Goal: Check status: Check status

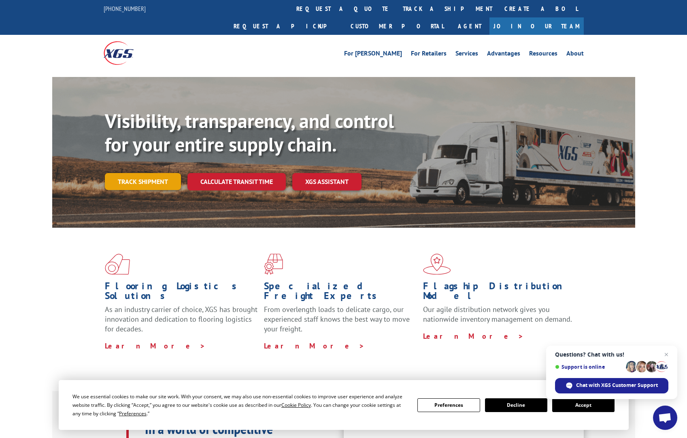
click at [141, 173] on link "Track shipment" at bounding box center [143, 181] width 76 height 17
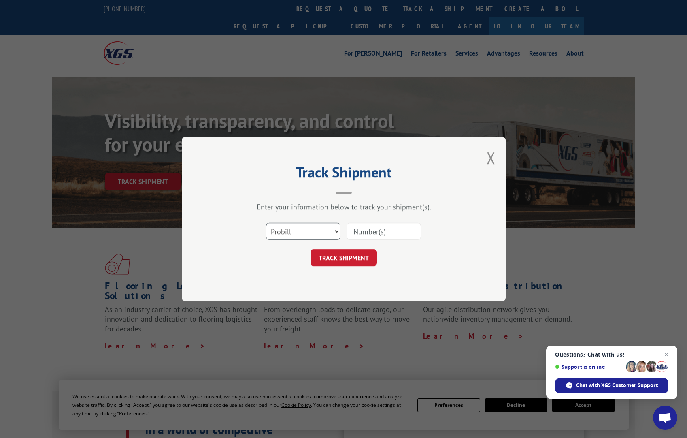
click at [332, 230] on select "Select category... Probill BOL PO" at bounding box center [303, 231] width 74 height 17
select select "bol"
click at [266, 223] on select "Select category... Probill BOL PO" at bounding box center [303, 231] width 74 height 17
click at [383, 230] on input at bounding box center [384, 231] width 74 height 17
type input "55635346"
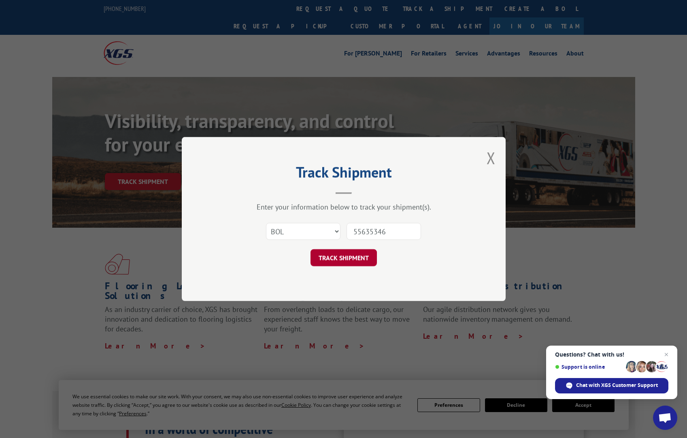
click at [349, 260] on button "TRACK SHIPMENT" at bounding box center [344, 257] width 66 height 17
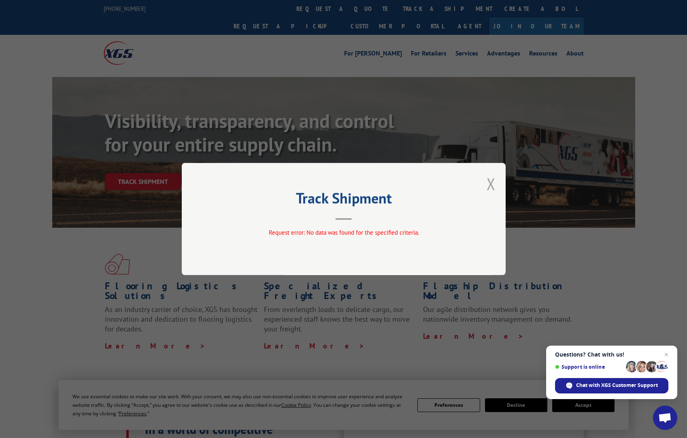
click at [491, 182] on button "Close modal" at bounding box center [491, 183] width 9 height 21
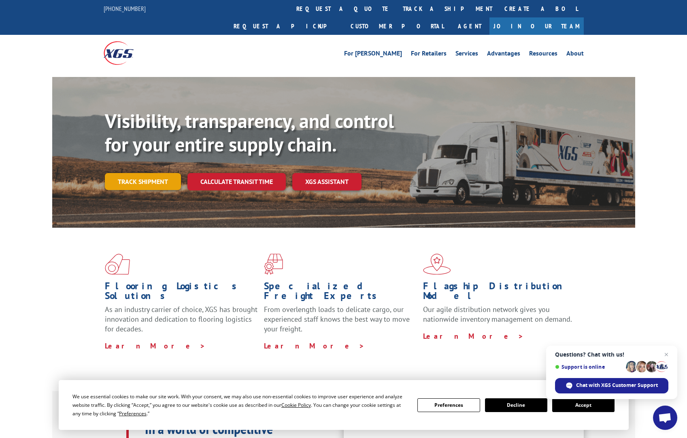
click at [150, 173] on link "Track shipment" at bounding box center [143, 181] width 76 height 17
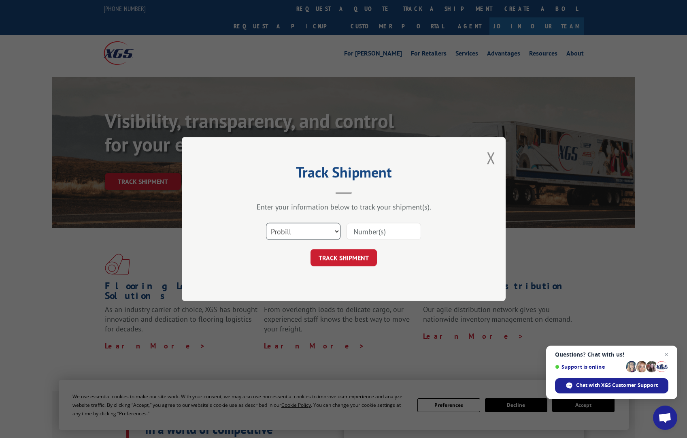
click at [303, 232] on select "Select category... Probill BOL PO" at bounding box center [303, 231] width 74 height 17
select select "po"
click at [266, 223] on select "Select category... Probill BOL PO" at bounding box center [303, 231] width 74 height 17
click at [373, 235] on input at bounding box center [384, 231] width 74 height 17
type input "h24160"
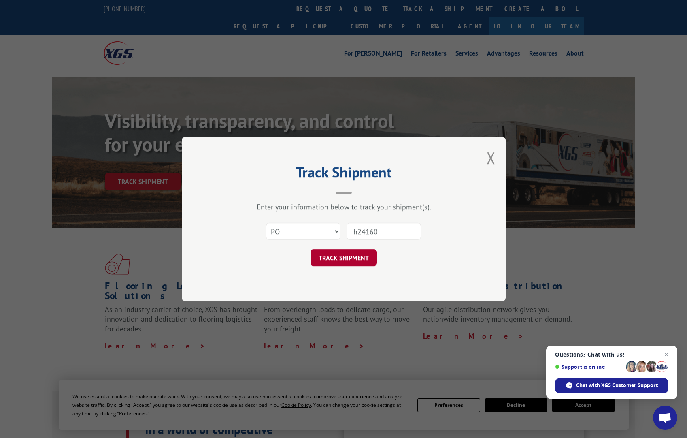
click at [360, 253] on button "TRACK SHIPMENT" at bounding box center [344, 257] width 66 height 17
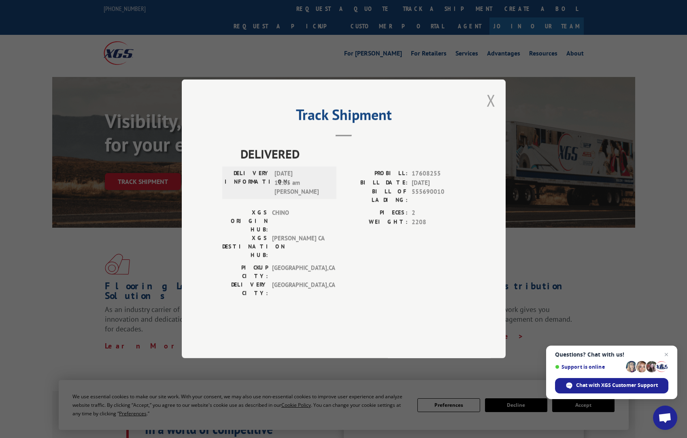
click at [490, 111] on button "Close modal" at bounding box center [491, 99] width 9 height 21
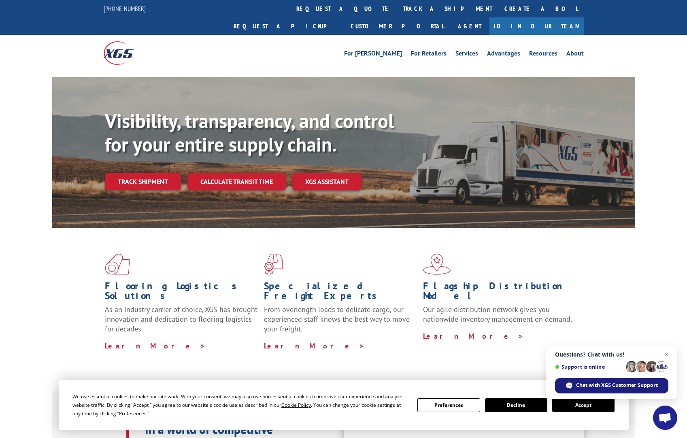
click at [601, 387] on span "Chat with XGS Customer Support" at bounding box center [617, 384] width 82 height 7
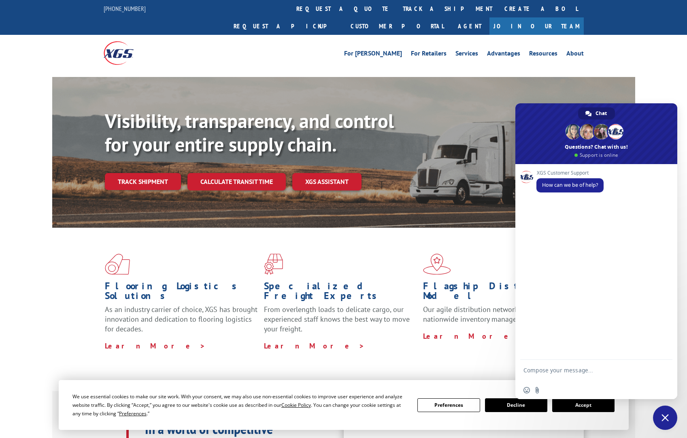
click at [555, 366] on form at bounding box center [587, 370] width 128 height 23
click at [548, 370] on textarea "Compose your message..." at bounding box center [587, 373] width 128 height 15
paste textarea "55635346- 17487803"
type textarea "55635346- 17487803 i would like to get an uodate for this order please"
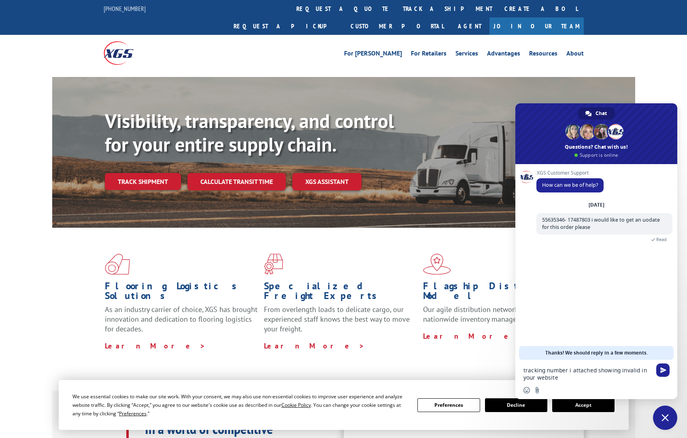
type textarea "tracking number i attached showing invalid in your website"
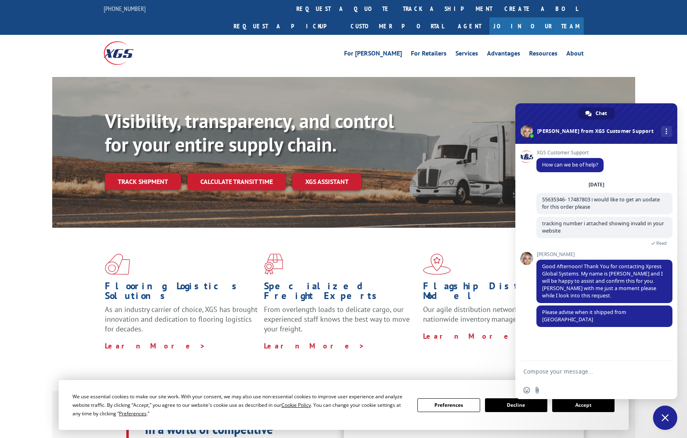
click at [557, 373] on textarea "Compose your message..." at bounding box center [587, 371] width 128 height 7
type textarea "09/19"
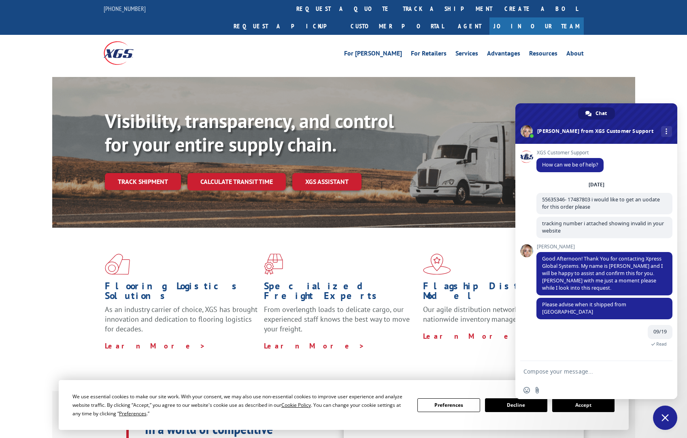
click at [546, 370] on textarea "Compose your message..." at bounding box center [587, 371] width 128 height 7
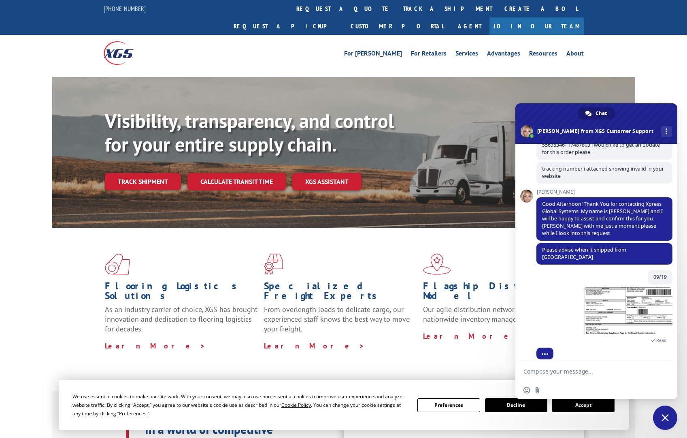
scroll to position [14, 0]
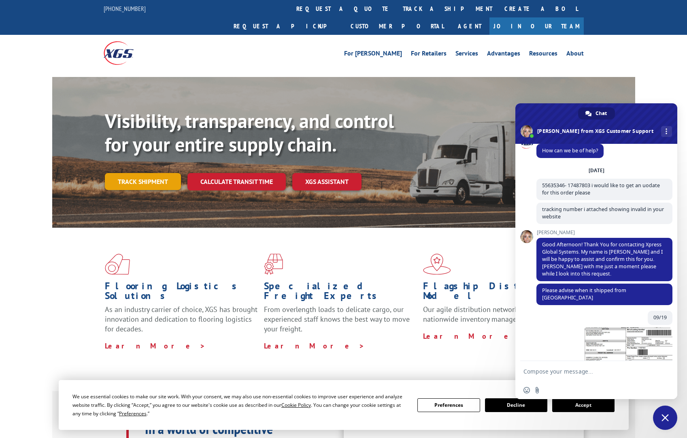
click at [149, 173] on link "Track shipment" at bounding box center [143, 181] width 76 height 17
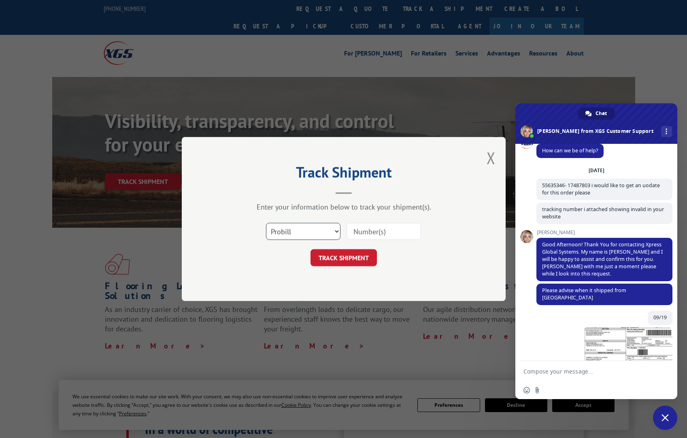
click at [290, 226] on select "Select category... Probill BOL PO" at bounding box center [303, 231] width 74 height 17
select select "bol"
click at [266, 223] on select "Select category... Probill BOL PO" at bounding box center [303, 231] width 74 height 17
click at [370, 236] on input at bounding box center [384, 231] width 74 height 17
click at [370, 233] on input at bounding box center [384, 231] width 74 height 17
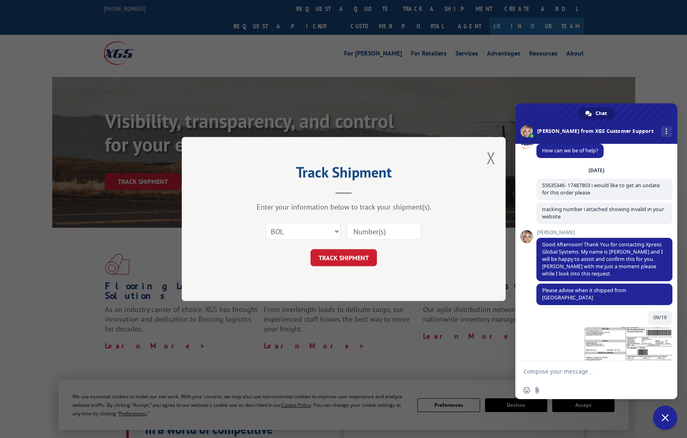
click at [362, 232] on input at bounding box center [384, 231] width 74 height 17
type input "55635346"
click at [345, 257] on button "TRACK SHIPMENT" at bounding box center [344, 257] width 66 height 17
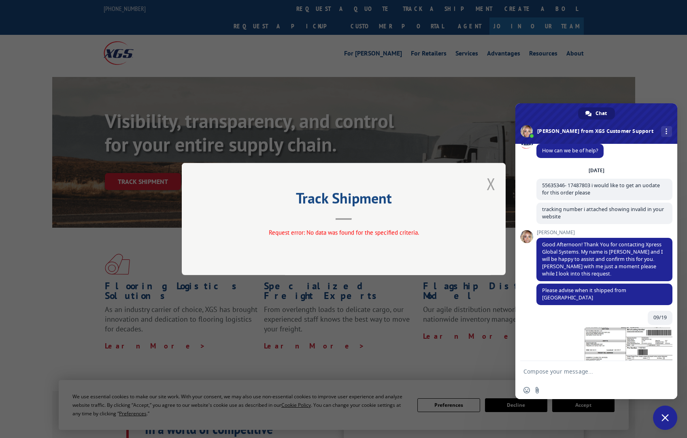
click at [493, 185] on button "Close modal" at bounding box center [491, 183] width 9 height 21
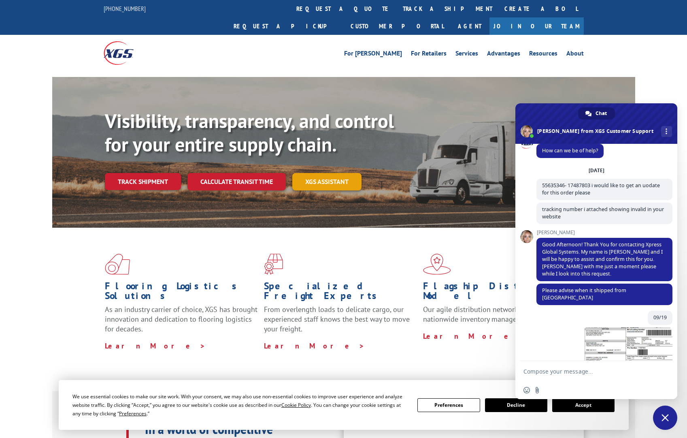
click at [332, 173] on link "XGS ASSISTANT" at bounding box center [326, 181] width 69 height 17
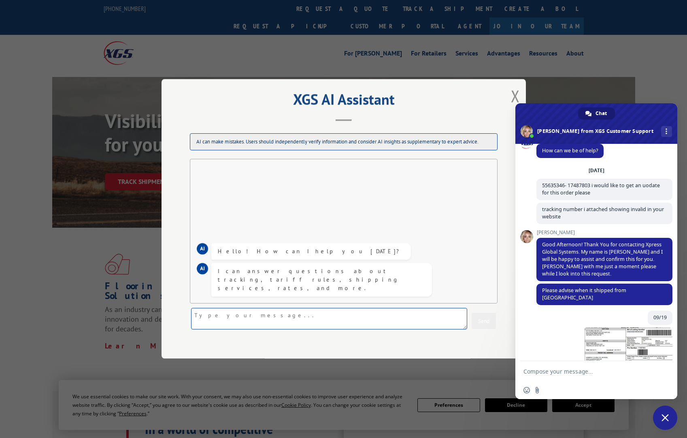
click at [244, 315] on textarea at bounding box center [329, 318] width 276 height 21
type textarea "55635346 tracking update please"
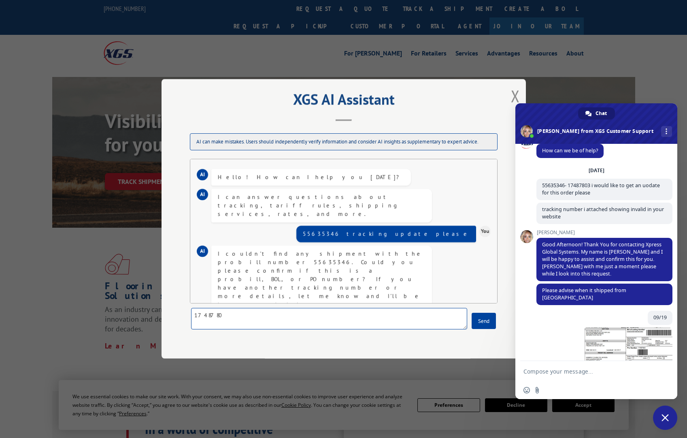
type textarea "17487803"
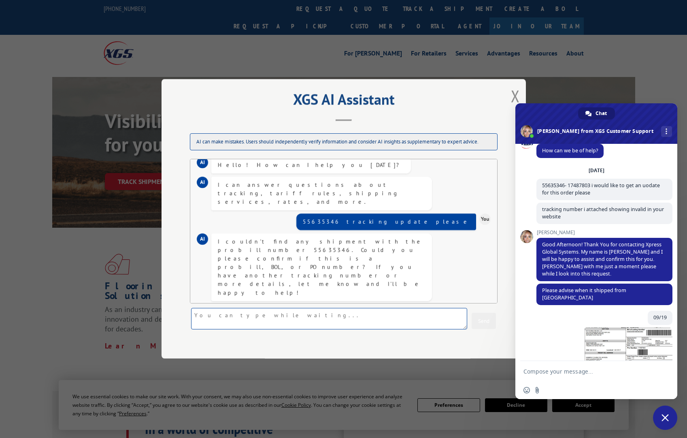
scroll to position [30, 0]
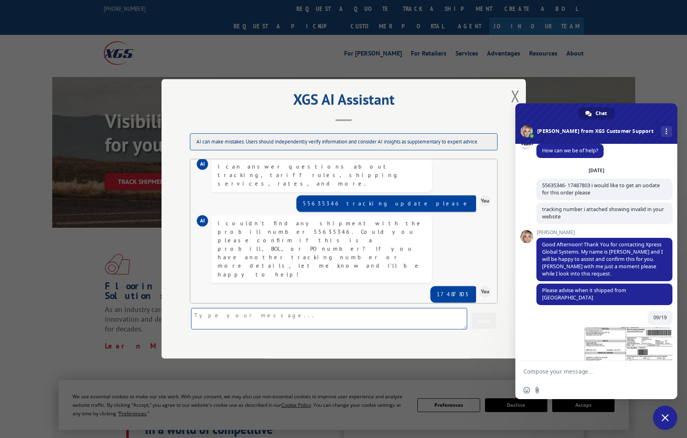
click at [228, 318] on textarea at bounding box center [329, 318] width 276 height 21
type textarea "836930462"
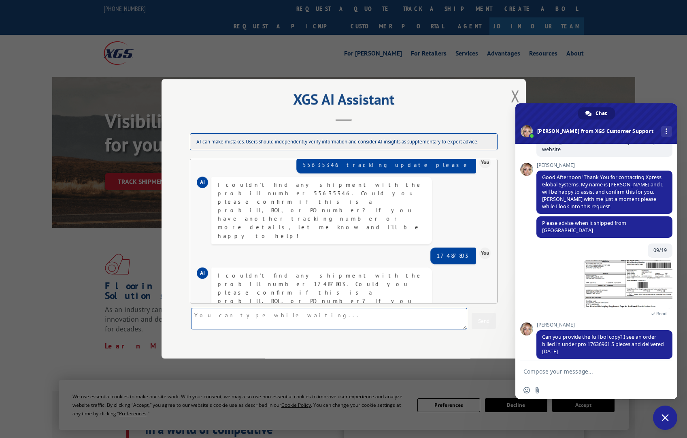
scroll to position [87, 0]
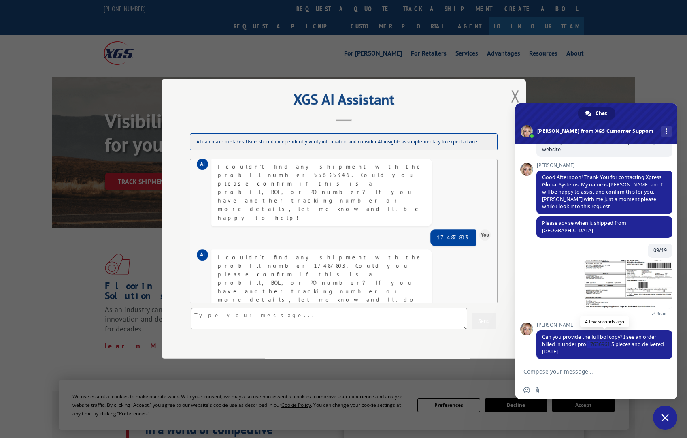
drag, startPoint x: 610, startPoint y: 335, endPoint x: 589, endPoint y: 339, distance: 21.8
click at [589, 339] on span "Can you provide the full bol copy? I see an order billed in under pro 17636961 …" at bounding box center [603, 343] width 122 height 21
copy span "17636961"
click at [230, 317] on textarea at bounding box center [329, 318] width 276 height 21
click at [514, 97] on button "Close modal" at bounding box center [515, 95] width 9 height 21
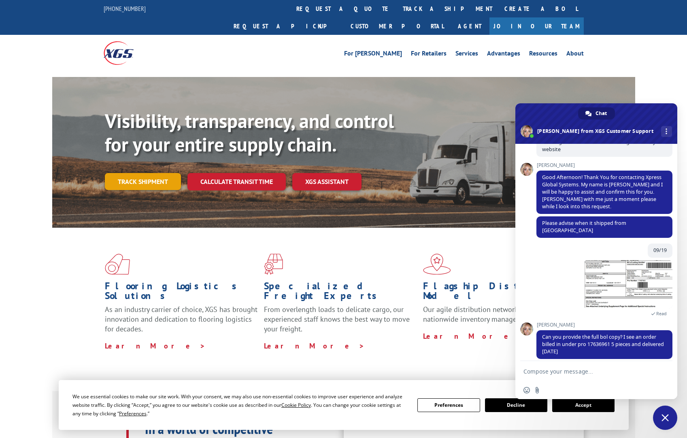
click at [136, 173] on link "Track shipment" at bounding box center [143, 181] width 76 height 17
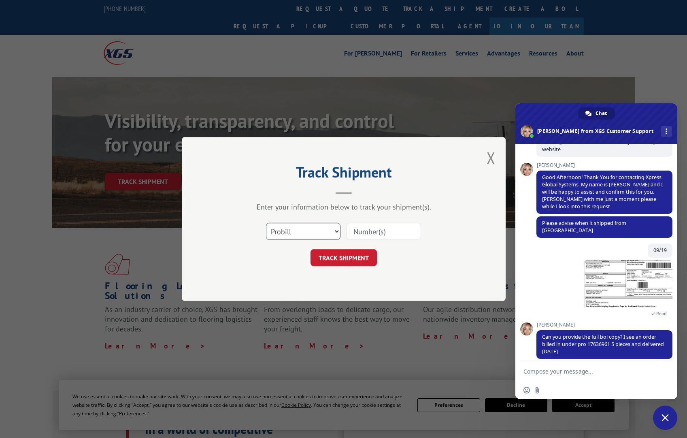
click at [318, 232] on select "Select category... Probill BOL PO" at bounding box center [303, 231] width 74 height 17
click at [266, 223] on select "Select category... Probill BOL PO" at bounding box center [303, 231] width 74 height 17
click at [382, 229] on input at bounding box center [384, 231] width 74 height 17
paste input "17636961"
type input "17636961"
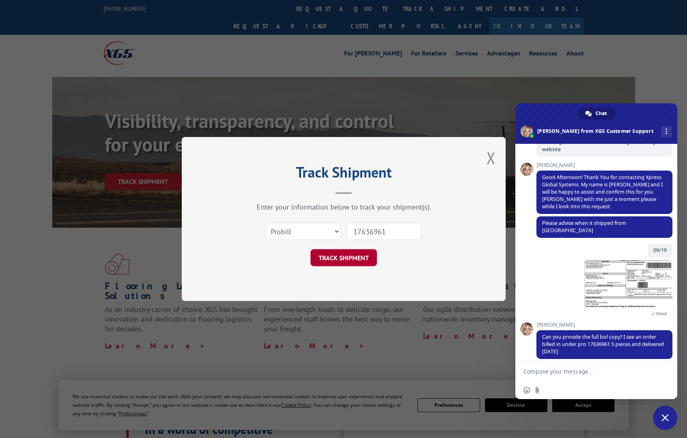
click at [339, 258] on button "TRACK SHIPMENT" at bounding box center [344, 257] width 66 height 17
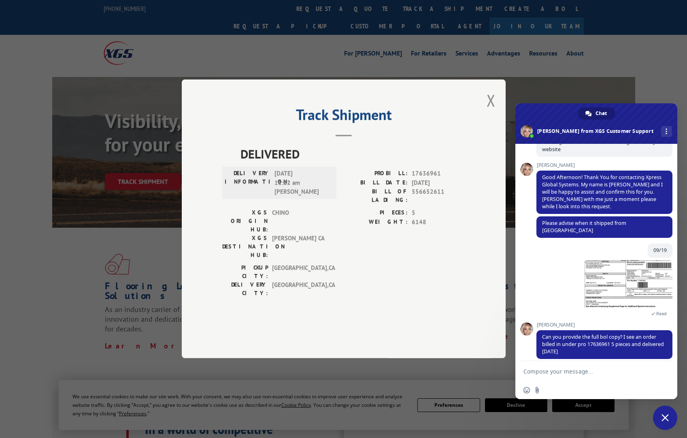
click at [549, 373] on textarea "Compose your message..." at bounding box center [587, 371] width 128 height 7
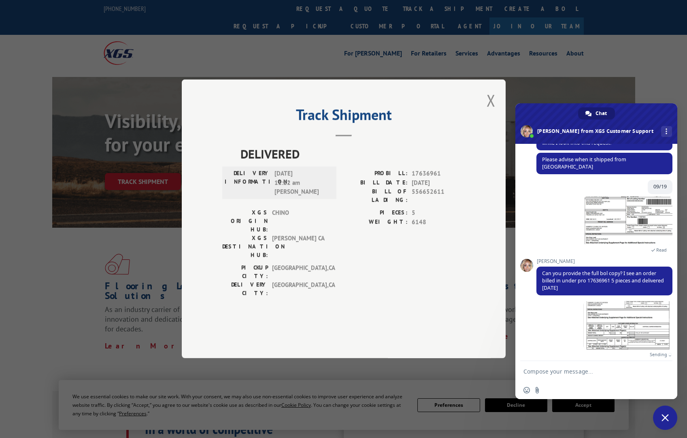
scroll to position [136, 0]
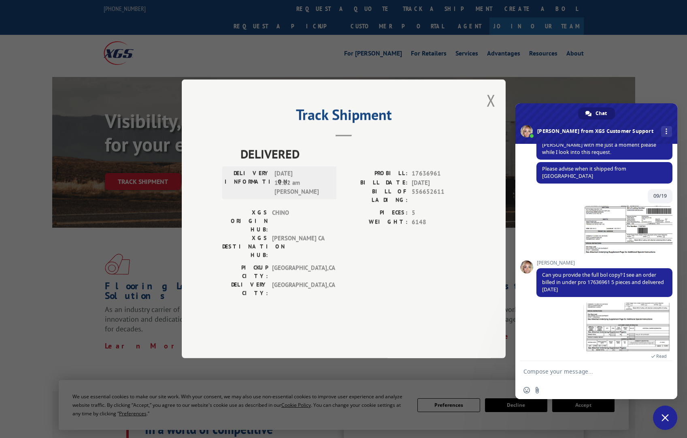
click at [547, 372] on textarea "Compose your message..." at bounding box center [587, 371] width 128 height 7
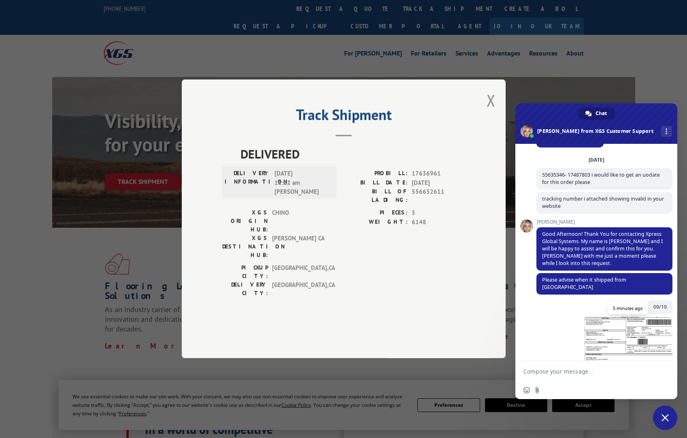
scroll to position [187, 0]
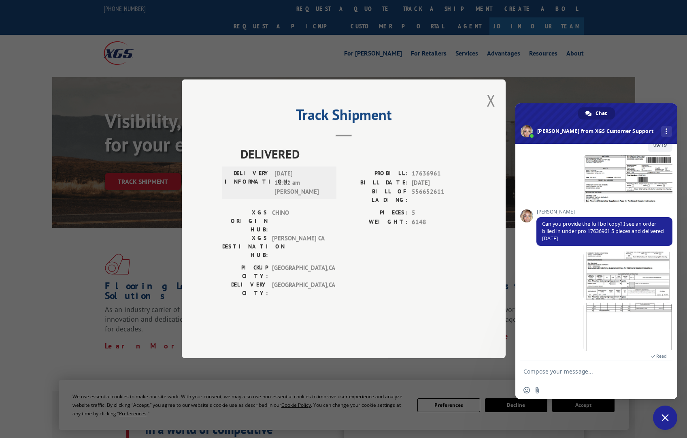
click at [551, 275] on div "A minute ago" at bounding box center [604, 276] width 136 height 51
click at [618, 222] on span "Can you provide the full bol copy? I see an order billed in under pro 17636961 …" at bounding box center [603, 230] width 122 height 21
click at [489, 111] on button "Close modal" at bounding box center [491, 99] width 9 height 21
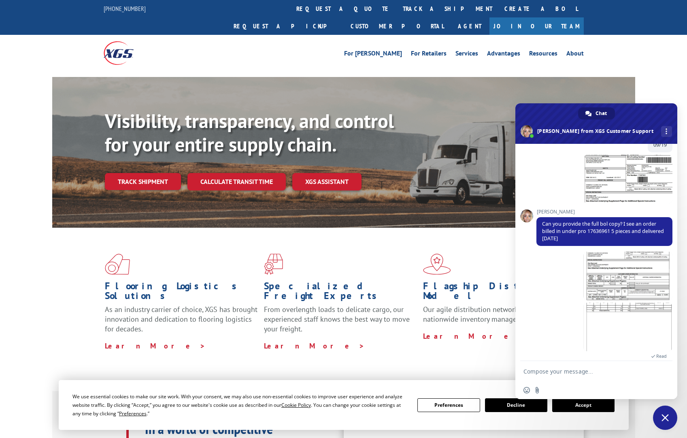
click at [152, 173] on link "Track shipment" at bounding box center [143, 181] width 76 height 17
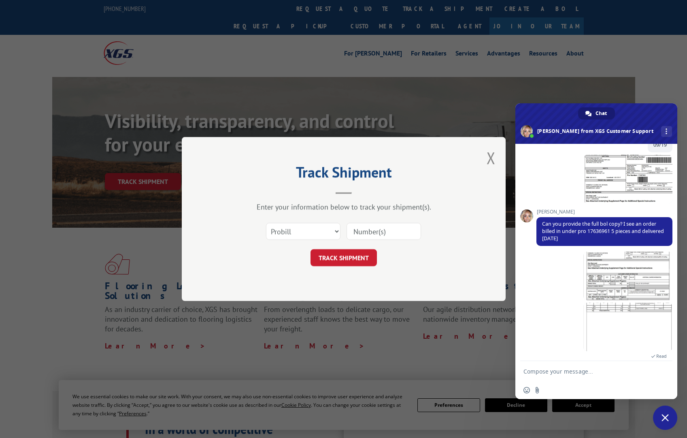
scroll to position [202, 0]
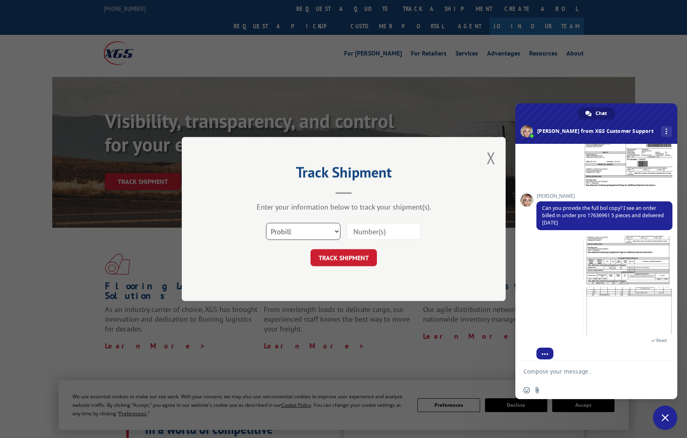
click at [328, 230] on select "Select category... Probill BOL PO" at bounding box center [303, 231] width 74 height 17
select select "bol"
click at [266, 223] on select "Select category... Probill BOL PO" at bounding box center [303, 231] width 74 height 17
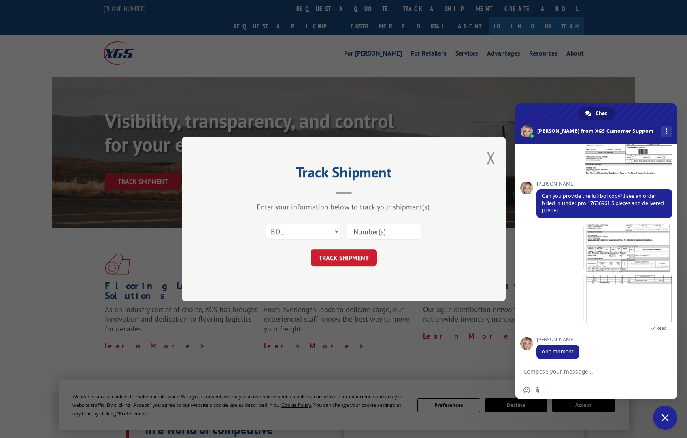
click at [381, 230] on input at bounding box center [384, 231] width 74 height 17
type input "1"
type input "17636961"
click at [346, 257] on button "TRACK SHIPMENT" at bounding box center [344, 257] width 66 height 17
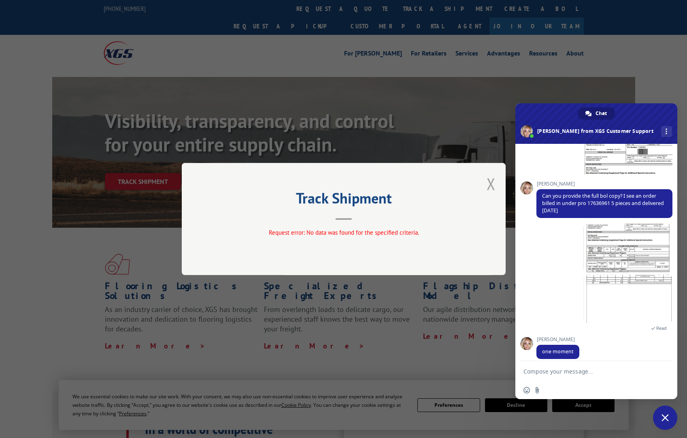
click at [490, 182] on button "Close modal" at bounding box center [491, 183] width 9 height 21
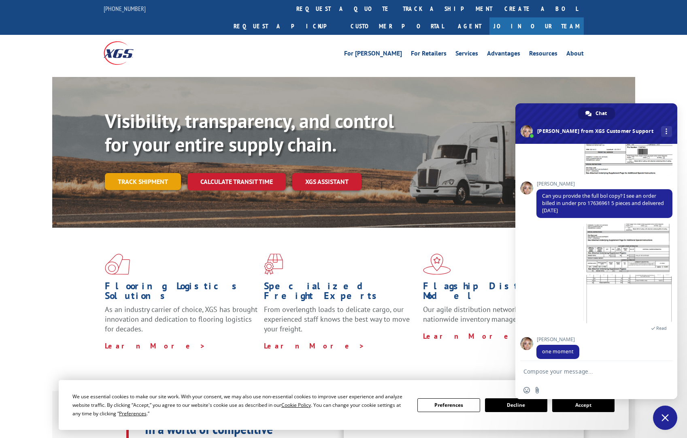
click at [152, 173] on link "Track shipment" at bounding box center [143, 181] width 76 height 17
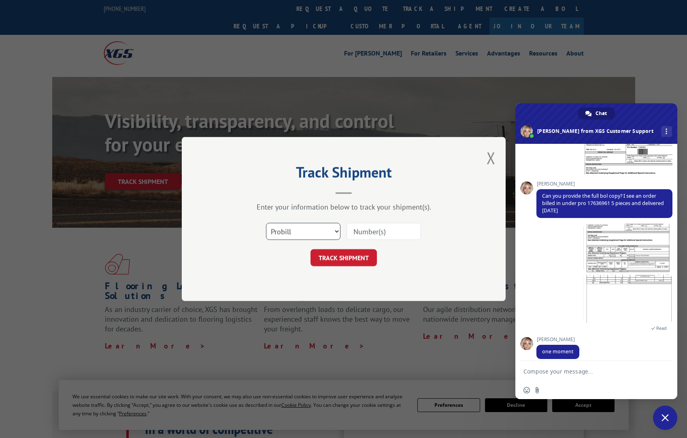
click at [294, 227] on select "Select category... Probill BOL PO" at bounding box center [303, 231] width 74 height 17
select select "po"
click at [266, 223] on select "Select category... Probill BOL PO" at bounding box center [303, 231] width 74 height 17
click at [371, 229] on input at bounding box center [384, 231] width 74 height 17
type input "h24160"
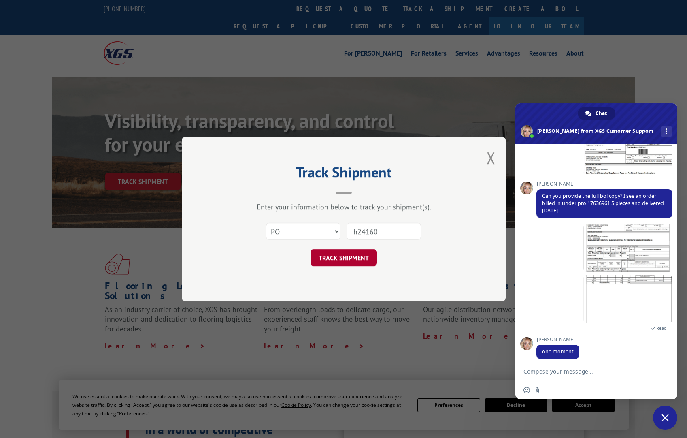
click at [346, 258] on button "TRACK SHIPMENT" at bounding box center [344, 257] width 66 height 17
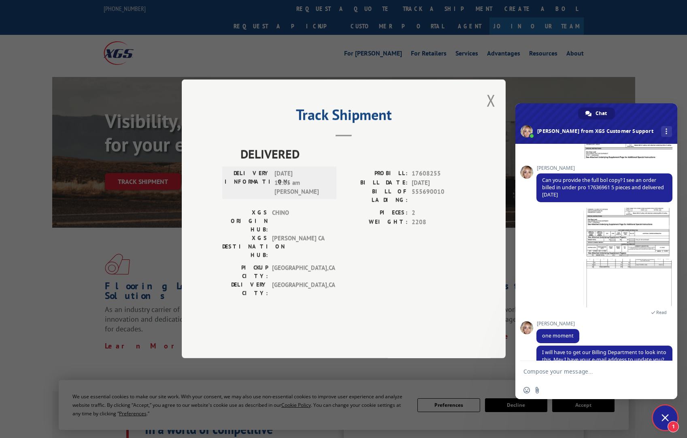
scroll to position [246, 0]
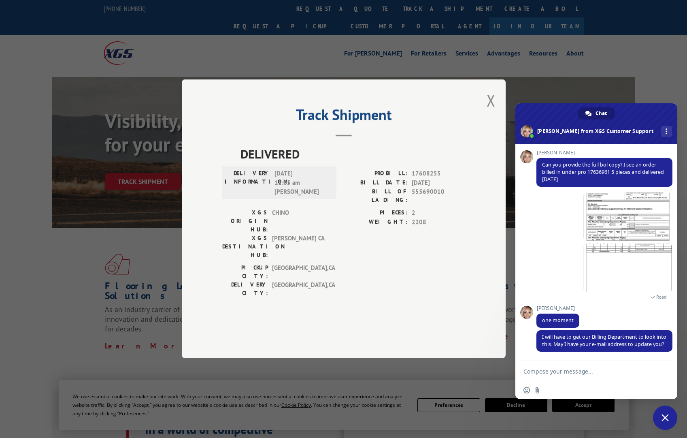
click at [559, 368] on textarea "Compose your message..." at bounding box center [587, 371] width 128 height 7
type textarea "[PERSON_NAME][EMAIL_ADDRESS][PERSON_NAME][DOMAIN_NAME]"
click at [618, 373] on textarea "[PERSON_NAME][EMAIL_ADDRESS][PERSON_NAME][DOMAIN_NAME]" at bounding box center [587, 371] width 128 height 7
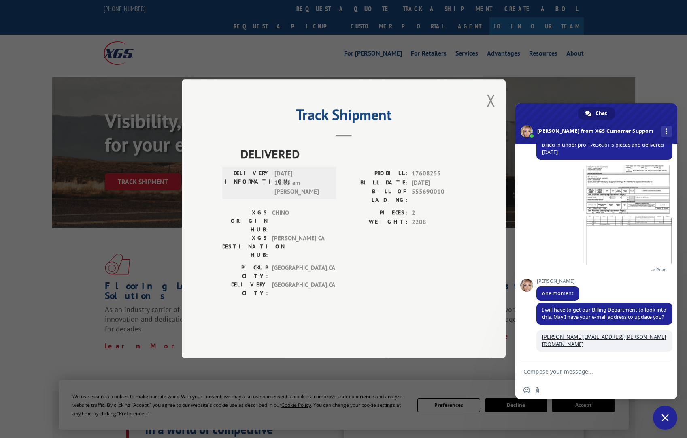
scroll to position [266, 0]
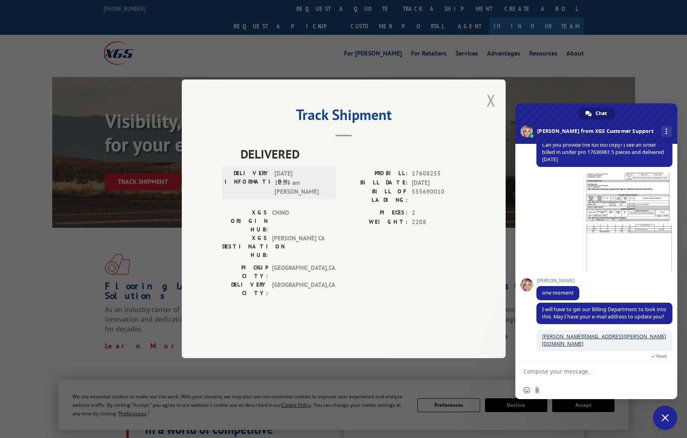
click at [488, 111] on button "Close modal" at bounding box center [491, 99] width 9 height 21
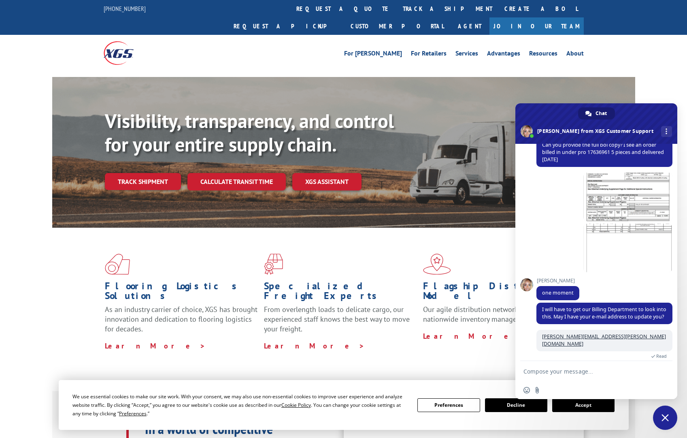
scroll to position [301, 0]
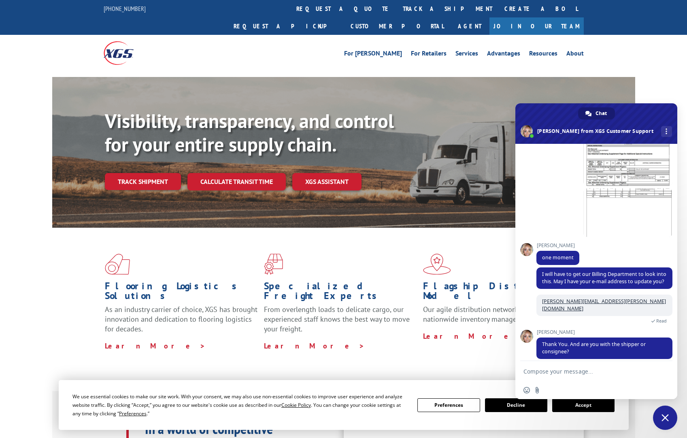
click at [558, 372] on textarea "Compose your message..." at bounding box center [587, 371] width 128 height 7
type textarea "s"
type textarea "we are the shipper"
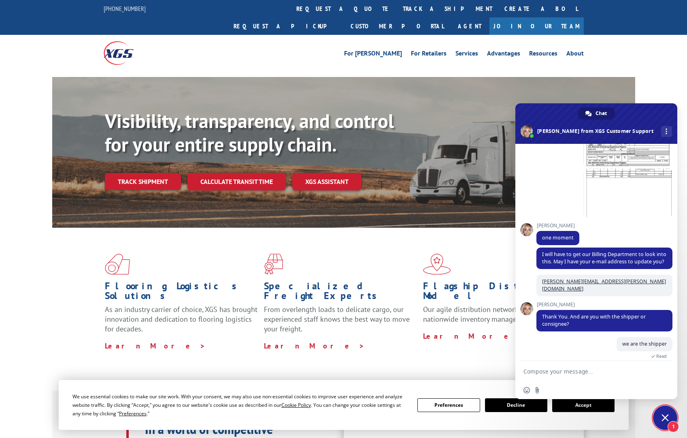
scroll to position [356, 0]
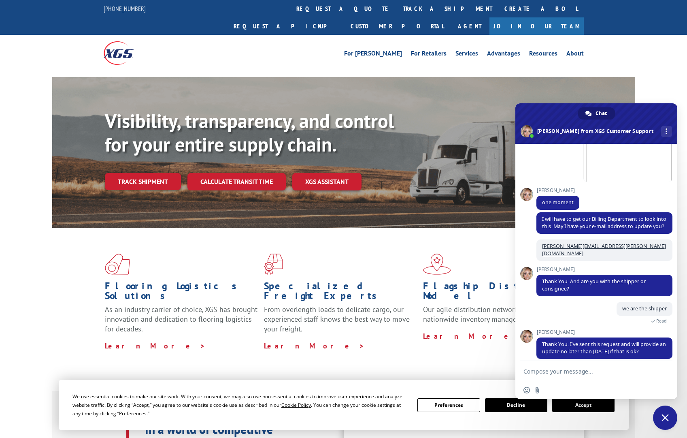
click at [556, 375] on form at bounding box center [587, 372] width 128 height 22
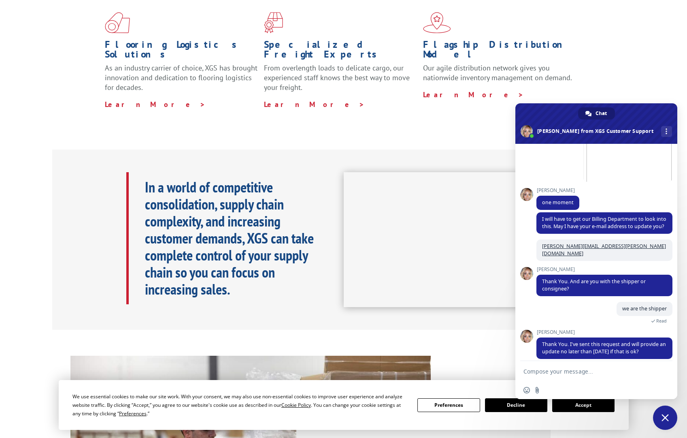
scroll to position [383, 0]
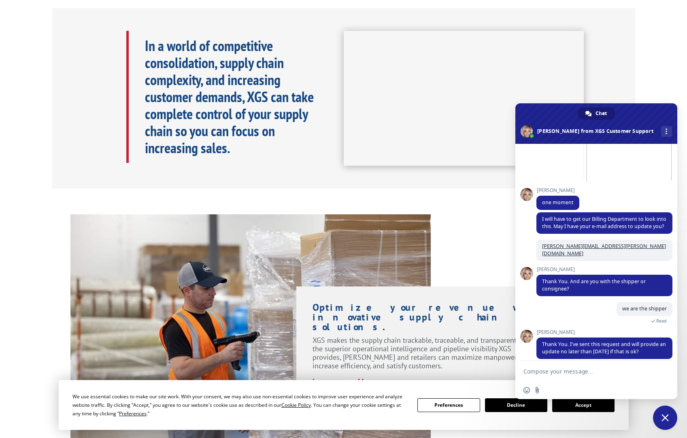
click at [555, 374] on textarea "Compose your message..." at bounding box center [587, 371] width 128 height 7
type textarea "yes please thank you for your help"
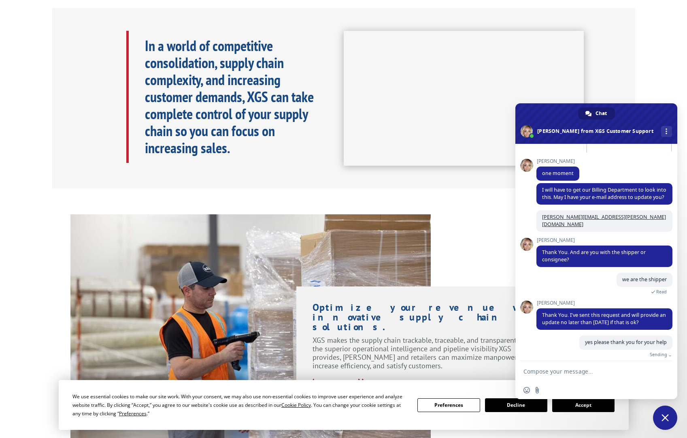
scroll to position [376, 0]
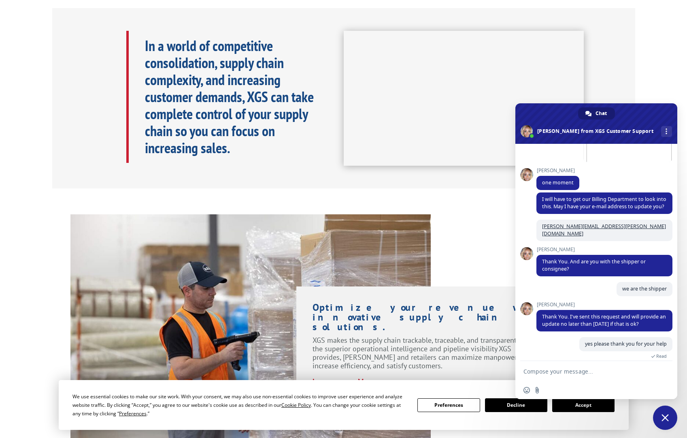
click at [232, 155] on div "In a world of competitive consolidation, supply chain complexity, and increasin…" at bounding box center [343, 98] width 583 height 181
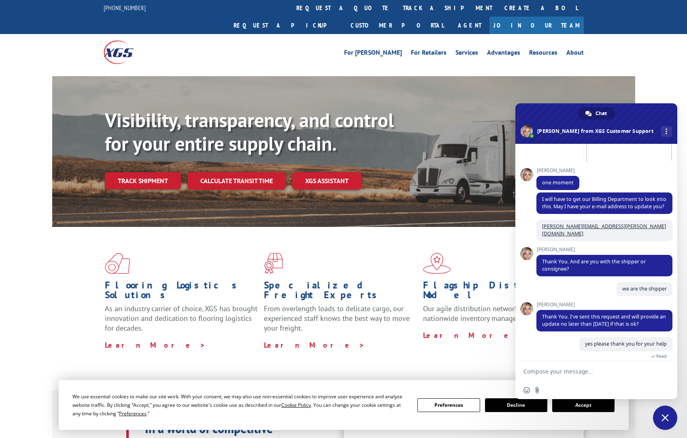
scroll to position [0, 0]
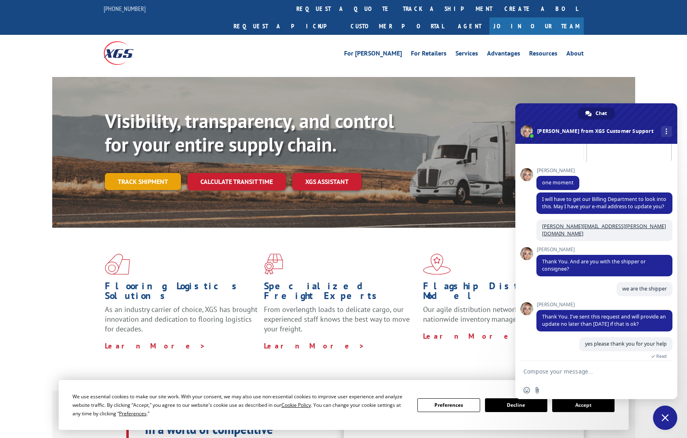
click at [149, 173] on link "Track shipment" at bounding box center [143, 181] width 76 height 17
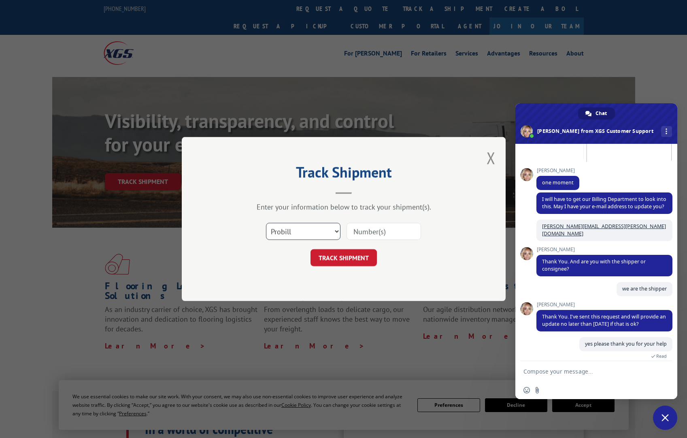
click at [337, 230] on select "Select category... Probill BOL PO" at bounding box center [303, 231] width 74 height 17
select select "po"
click at [266, 223] on select "Select category... Probill BOL PO" at bounding box center [303, 231] width 74 height 17
click at [364, 232] on input at bounding box center [384, 231] width 74 height 17
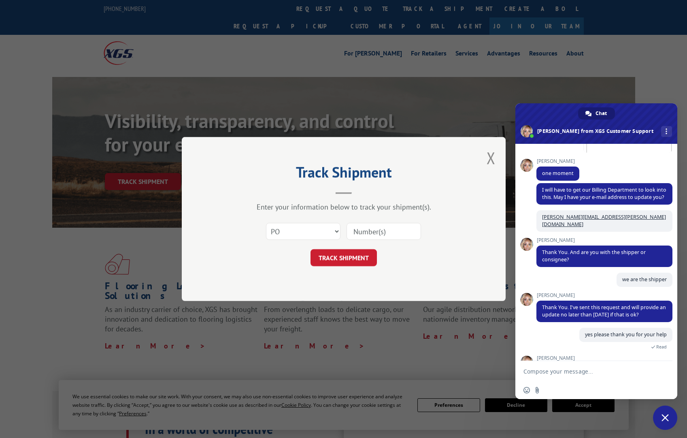
paste input "H24160"
type input "H24160"
click at [350, 257] on button "TRACK SHIPMENT" at bounding box center [344, 257] width 66 height 17
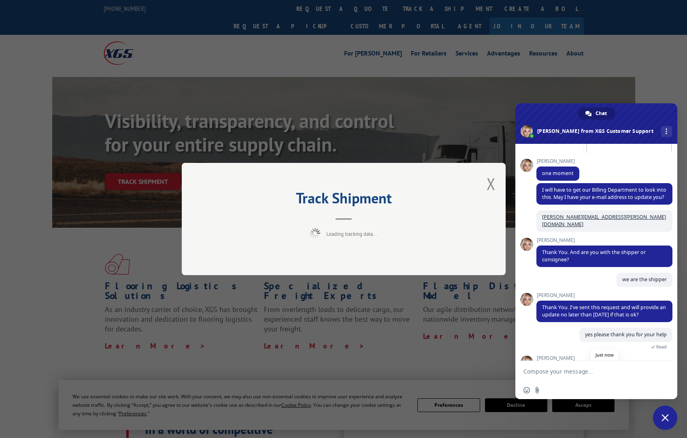
scroll to position [457, 0]
